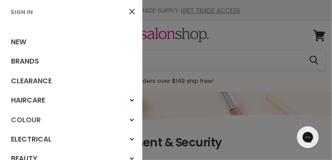
click at [135, 111] on link "Colour" at bounding box center [71, 119] width 142 height 19
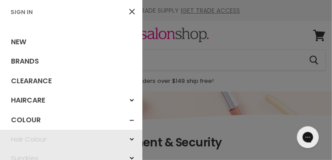
click at [132, 98] on div "Haircare" at bounding box center [132, 100] width 16 height 16
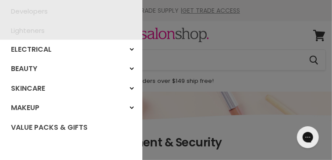
scroll to position [209, 0]
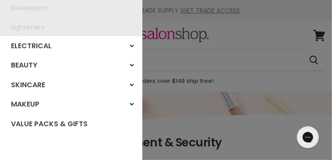
click at [131, 48] on div "Electrical" at bounding box center [132, 46] width 16 height 16
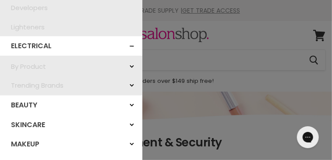
click at [131, 61] on div "By Product" at bounding box center [132, 67] width 16 height 16
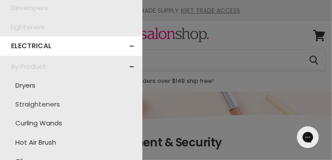
click at [40, 104] on link "Straighteners" at bounding box center [70, 104] width 133 height 19
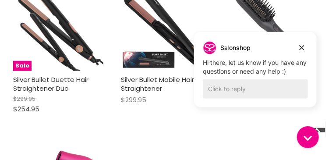
scroll to position [1197, 0]
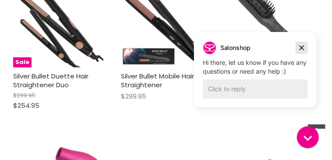
click at [302, 44] on icon "Dismiss campaign" at bounding box center [301, 47] width 9 height 11
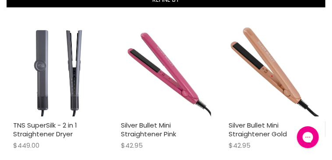
scroll to position [201, 0]
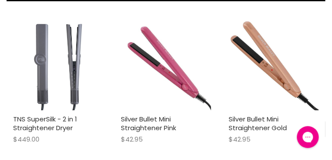
click at [55, 50] on img "Main content" at bounding box center [58, 65] width 90 height 90
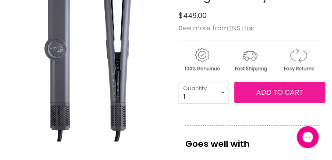
click at [269, 95] on span "Add to cart" at bounding box center [279, 92] width 47 height 10
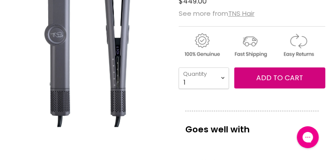
scroll to position [132, 0]
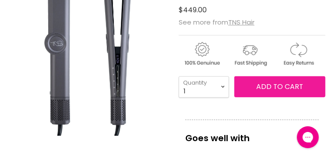
click at [247, 92] on button "Add to cart" at bounding box center [279, 86] width 91 height 21
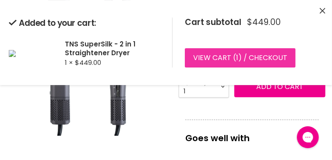
click at [238, 59] on link "View cart ( 1 ) / Checkout" at bounding box center [240, 57] width 111 height 19
